Goal: Task Accomplishment & Management: Manage account settings

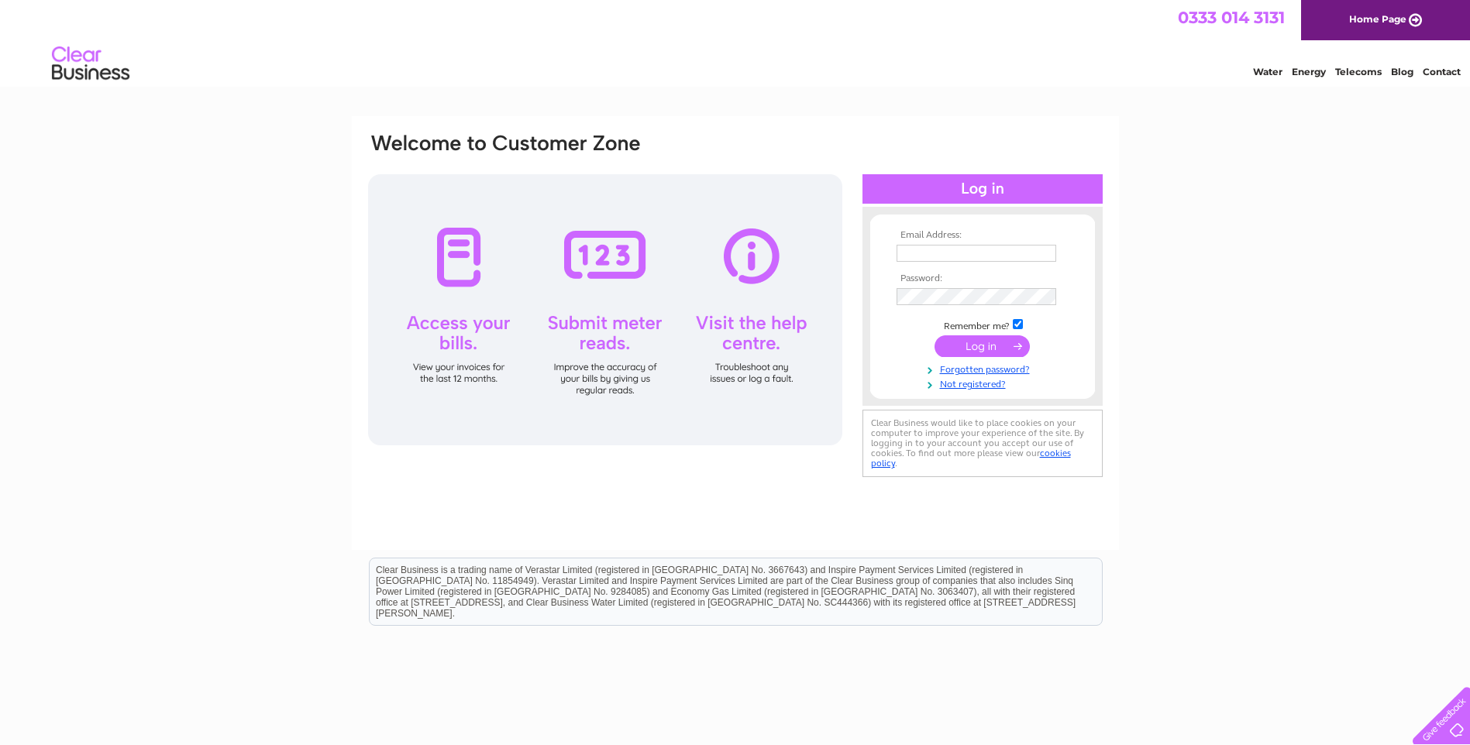
type input "enquiries@townandcountrytraditionalupholstery.co.uk"
click at [985, 194] on div at bounding box center [982, 188] width 240 height 29
click at [984, 344] on input "submit" at bounding box center [981, 346] width 95 height 22
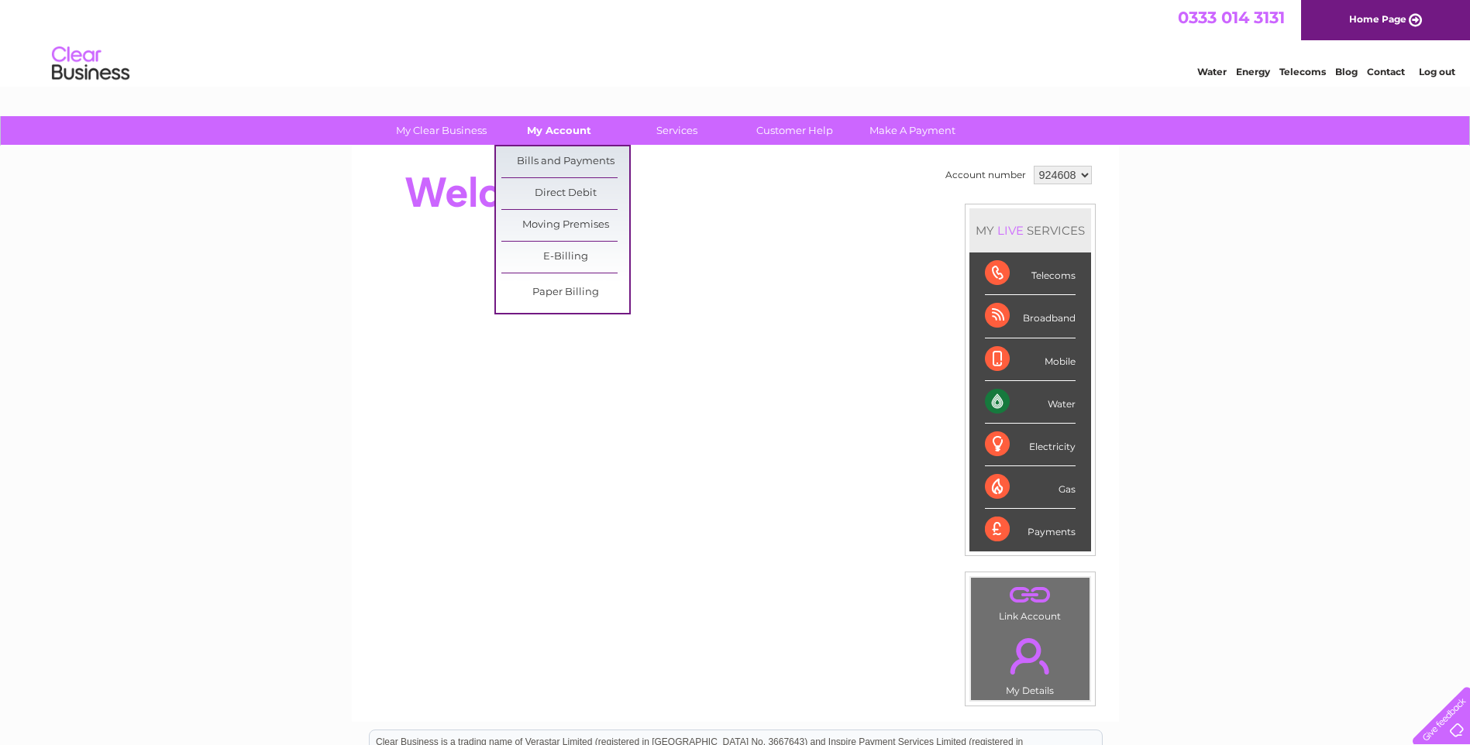
click at [545, 129] on link "My Account" at bounding box center [559, 130] width 128 height 29
click at [552, 162] on link "Bills and Payments" at bounding box center [565, 161] width 128 height 31
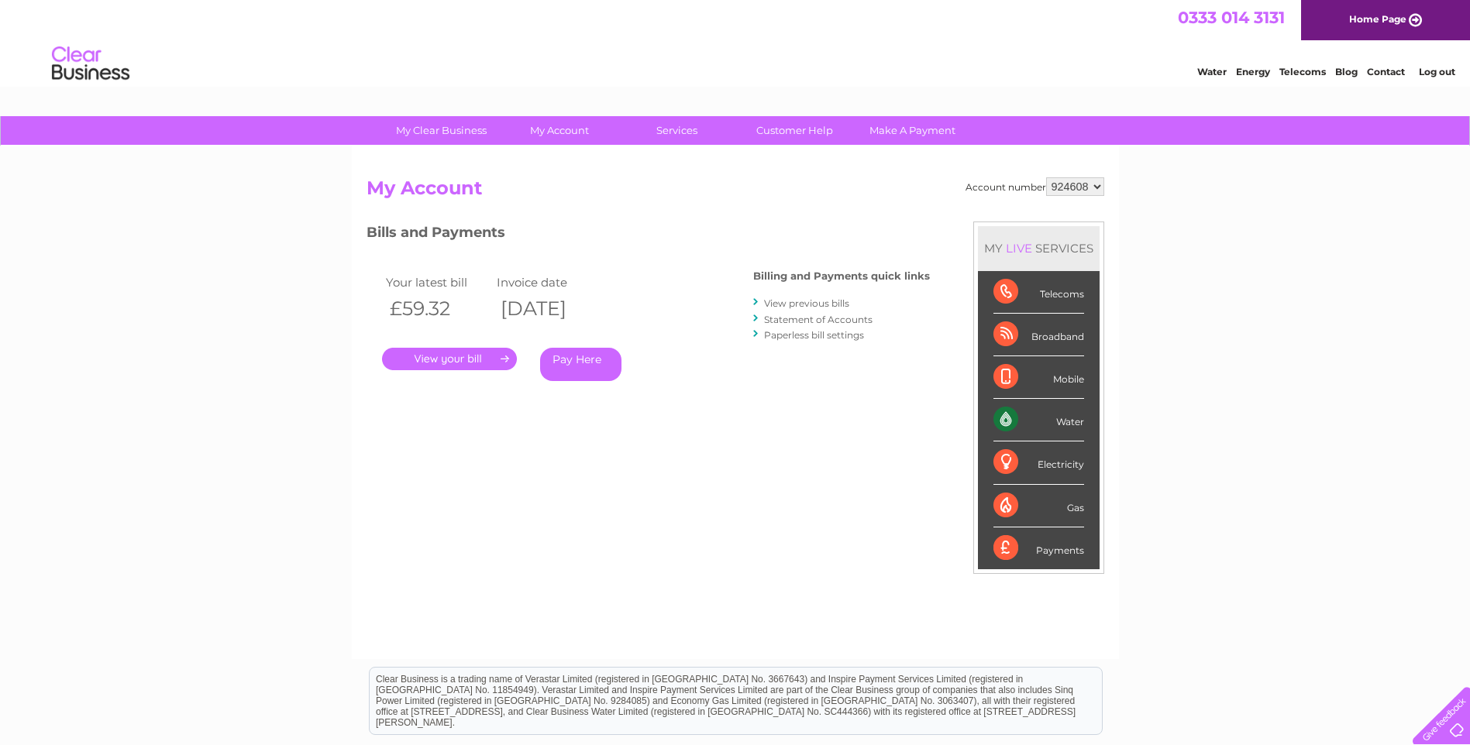
click at [462, 354] on link "." at bounding box center [449, 359] width 135 height 22
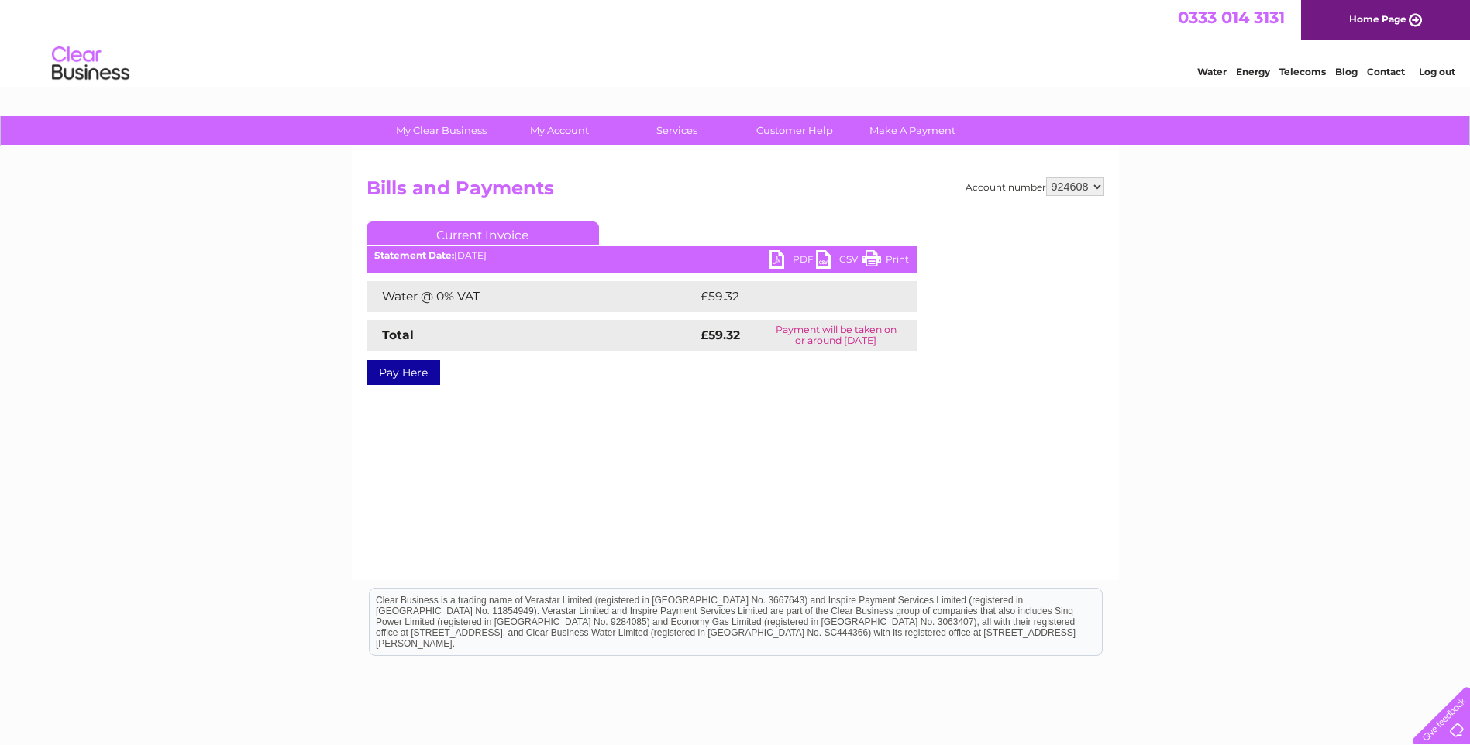
click at [778, 263] on link "PDF" at bounding box center [792, 261] width 46 height 22
